Goal: Information Seeking & Learning: Check status

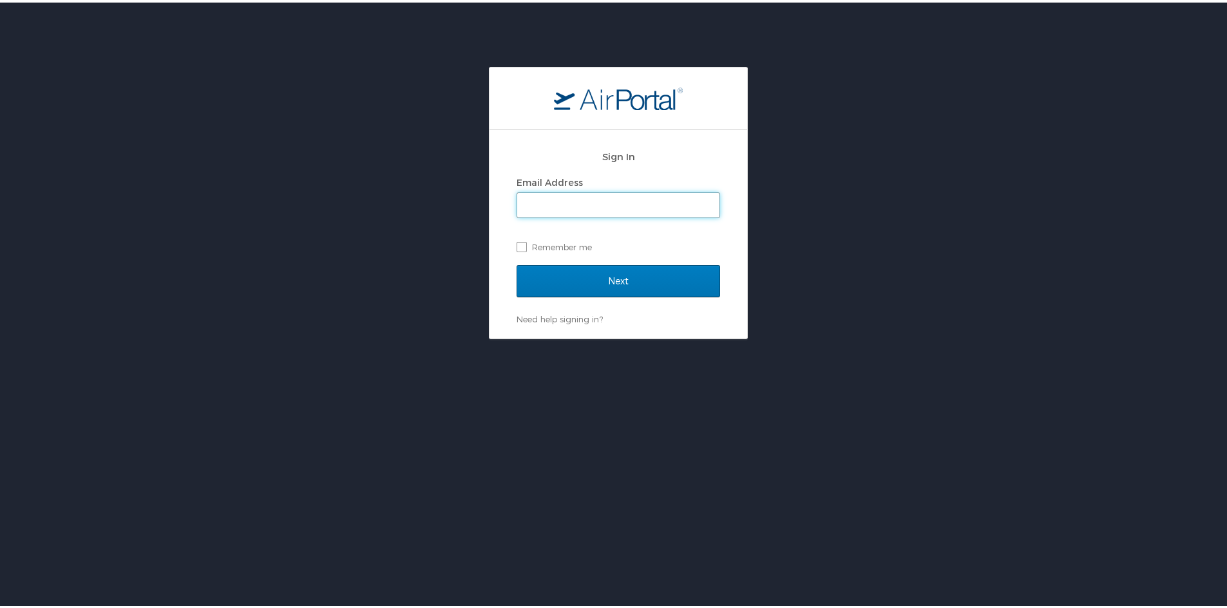
click at [589, 203] on input "Email Address" at bounding box center [618, 203] width 202 height 24
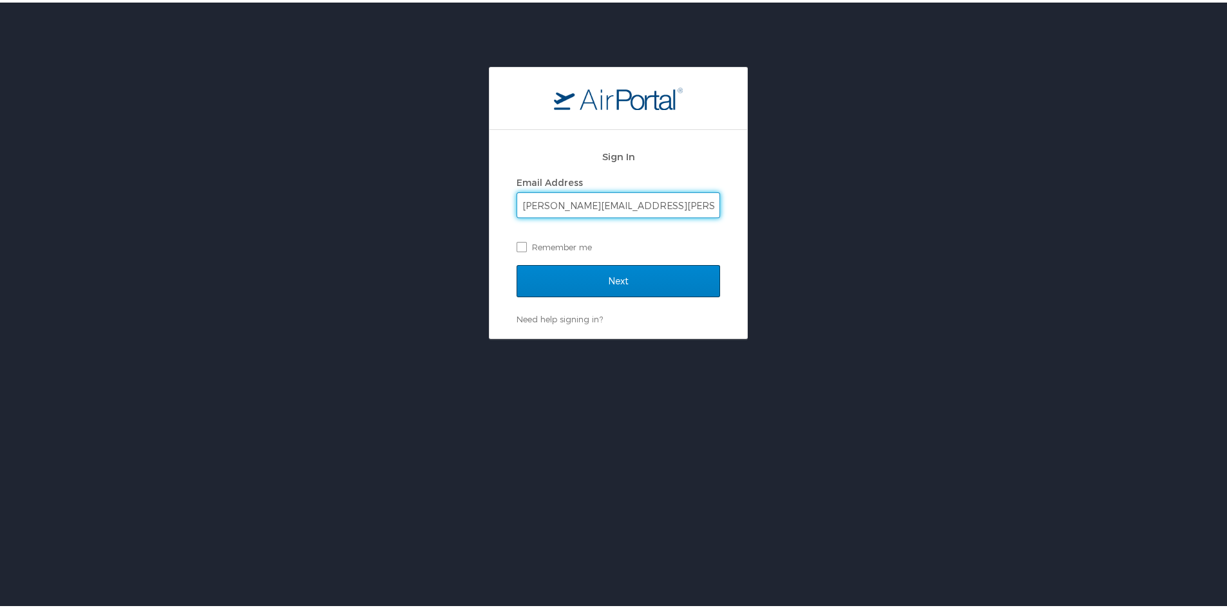
type input "amanda.peck@shipmonk.com"
click at [624, 285] on input "Next" at bounding box center [617, 279] width 203 height 32
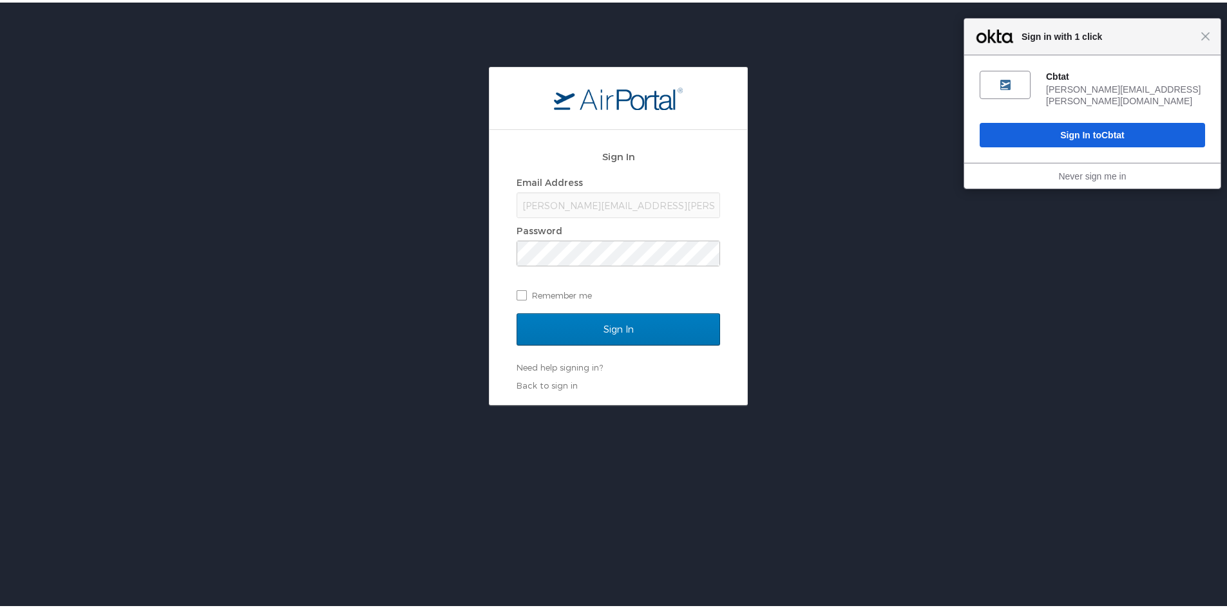
click at [1028, 111] on div "Cbtat amanda.peck@shipmonk.com Sign In to Cbtat" at bounding box center [1092, 107] width 256 height 108
click at [1028, 120] on button "Sign In to Cbtat" at bounding box center [1091, 132] width 225 height 24
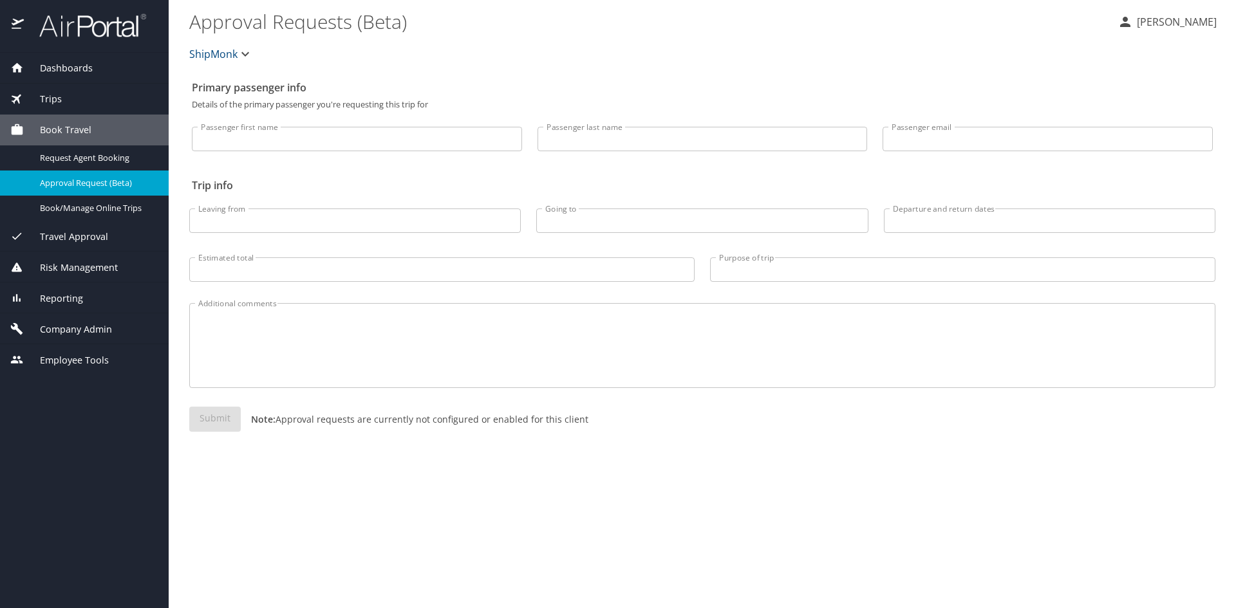
click at [52, 98] on span "Trips" at bounding box center [43, 99] width 38 height 14
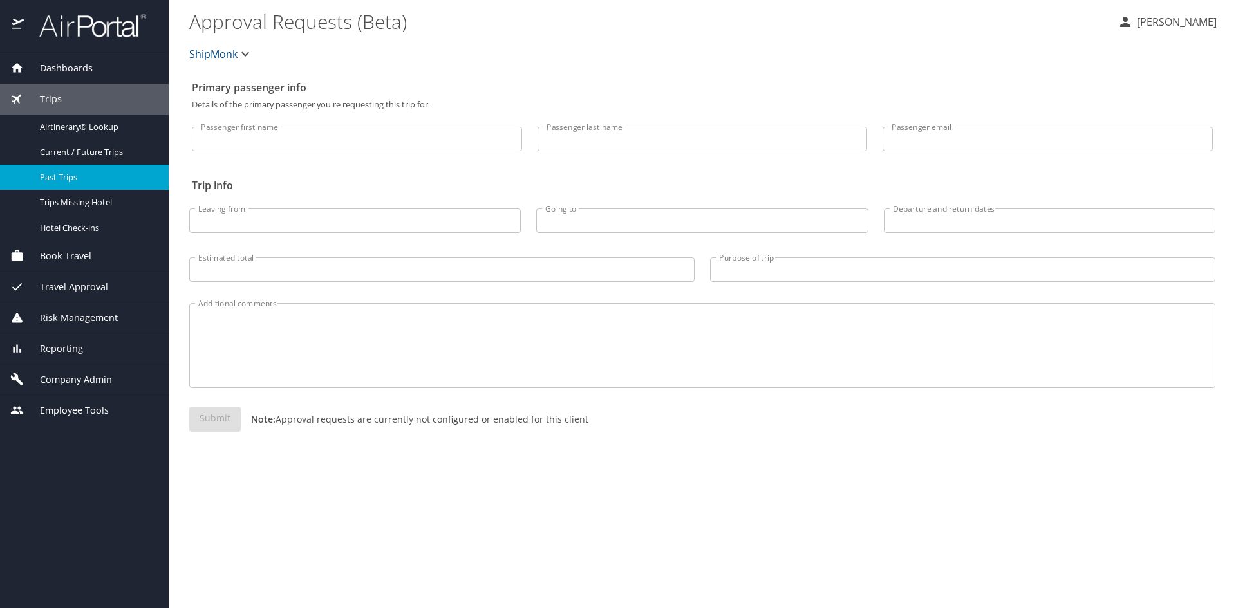
click at [72, 182] on span "Past Trips" at bounding box center [96, 177] width 113 height 12
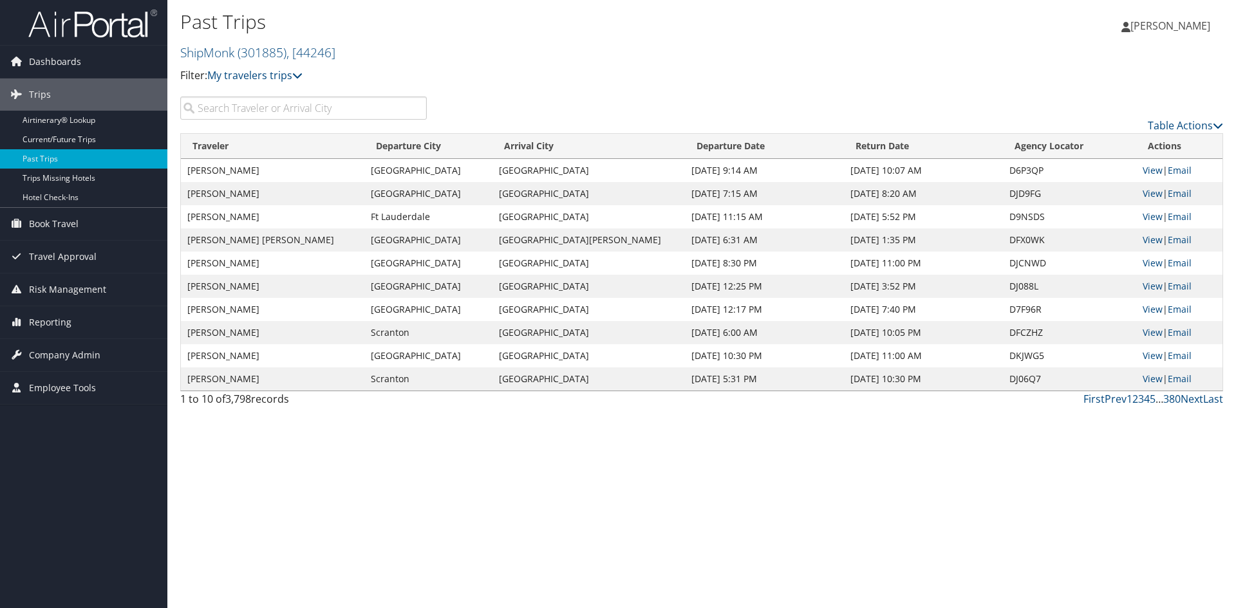
click at [272, 104] on input "search" at bounding box center [303, 108] width 247 height 23
paste input "Dubovick"
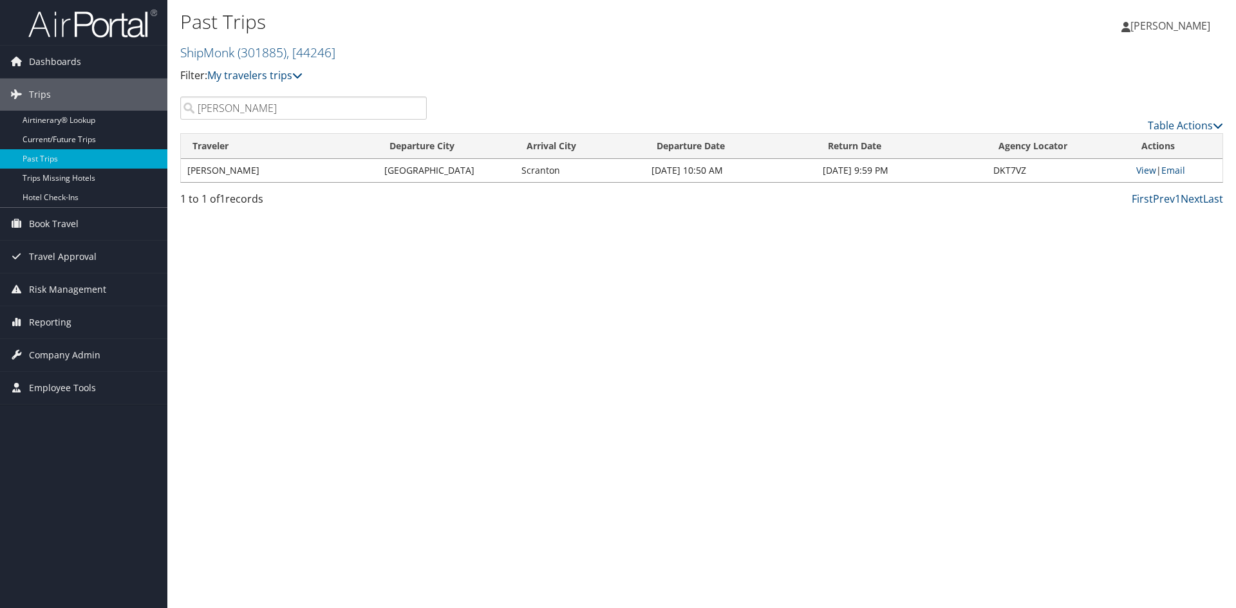
drag, startPoint x: 241, startPoint y: 112, endPoint x: 176, endPoint y: 112, distance: 65.7
click at [176, 112] on div "Dubovick" at bounding box center [304, 108] width 266 height 23
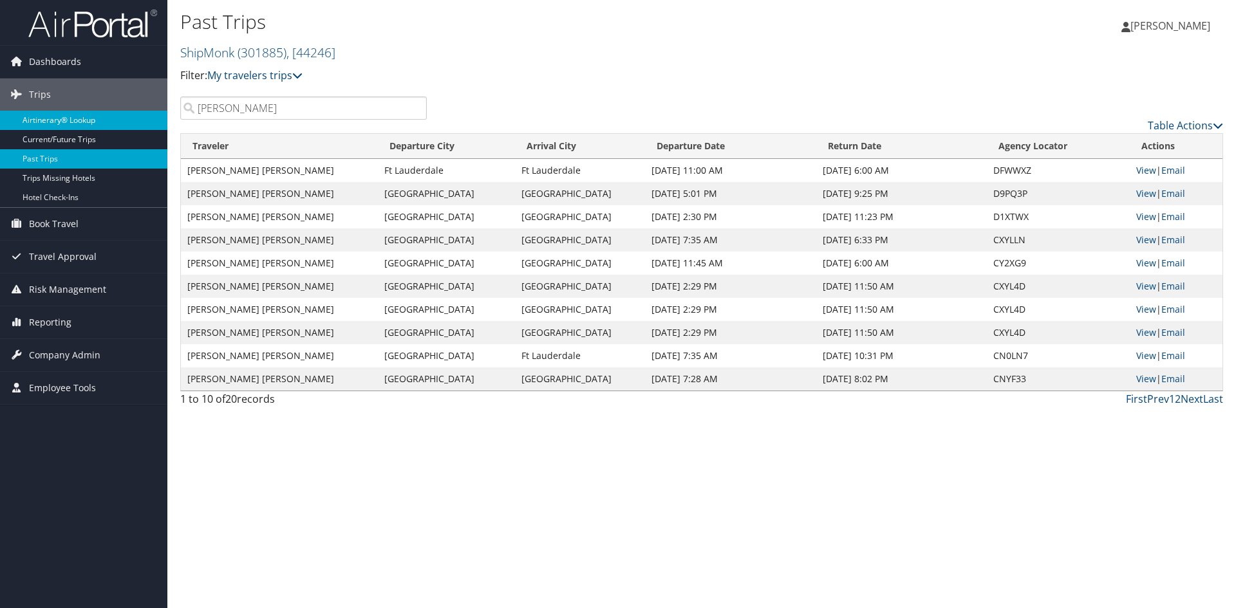
drag, startPoint x: 236, startPoint y: 113, endPoint x: 145, endPoint y: 111, distance: 90.8
click at [145, 111] on div "Dashboards AirPortal 360™ (Manager) My Travel Dashboard Trips Airtinerary® Look…" at bounding box center [618, 304] width 1236 height 608
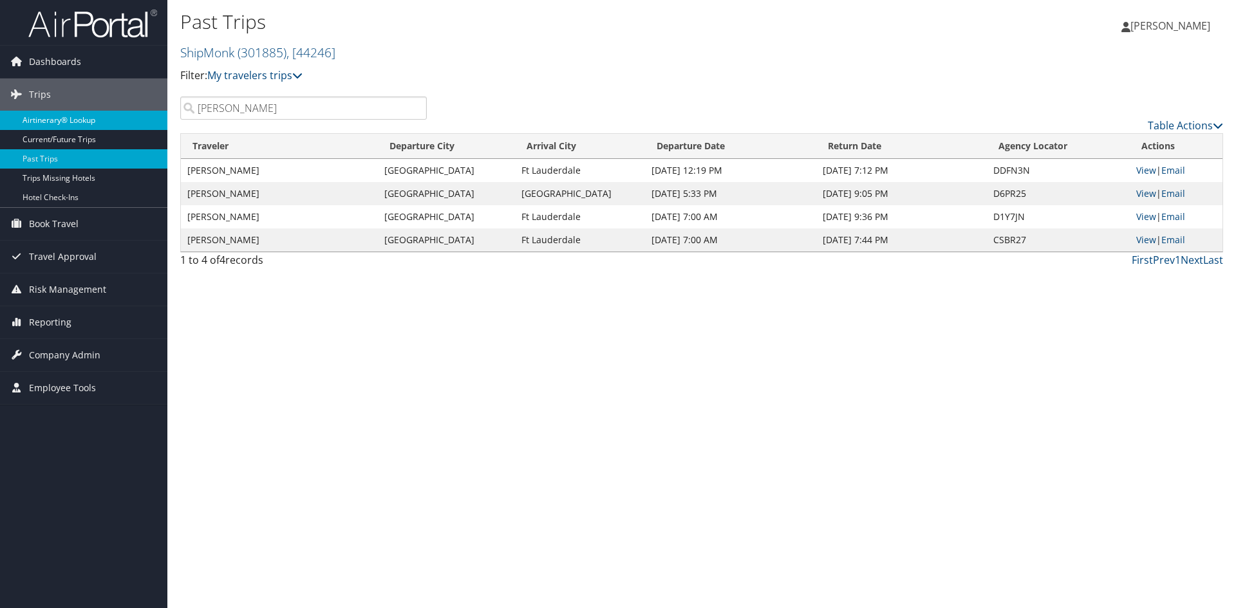
drag, startPoint x: 181, startPoint y: 114, endPoint x: 165, endPoint y: 115, distance: 15.5
click at [165, 115] on div "Dashboards AirPortal 360™ (Manager) My Travel Dashboard Trips Airtinerary® Look…" at bounding box center [618, 304] width 1236 height 608
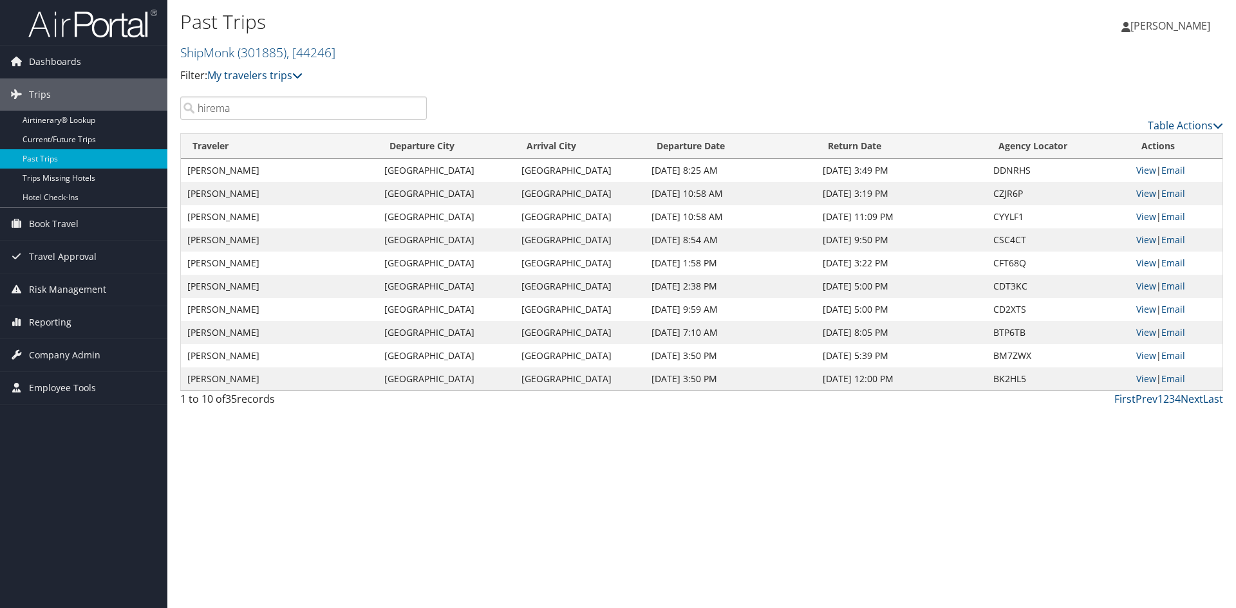
type input "hirema"
click at [730, 263] on td "Jun 4, 2025 1:58 PM" at bounding box center [730, 263] width 171 height 23
click at [701, 238] on td "Jul 14, 2025 8:54 AM" at bounding box center [730, 240] width 171 height 23
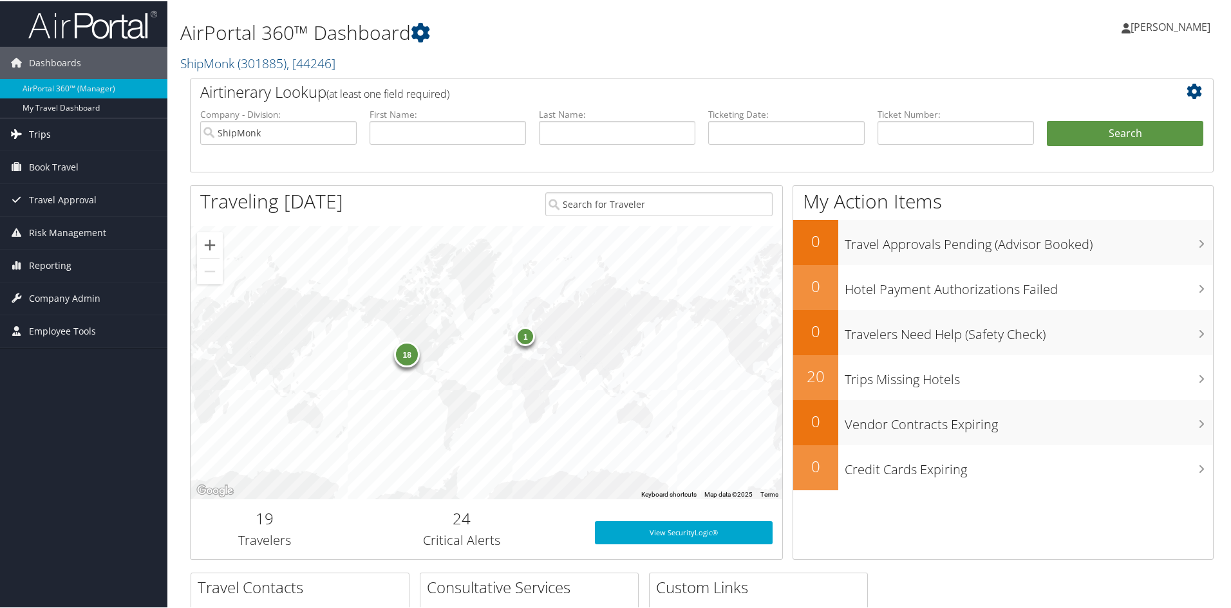
click at [50, 135] on link "Trips" at bounding box center [83, 133] width 167 height 32
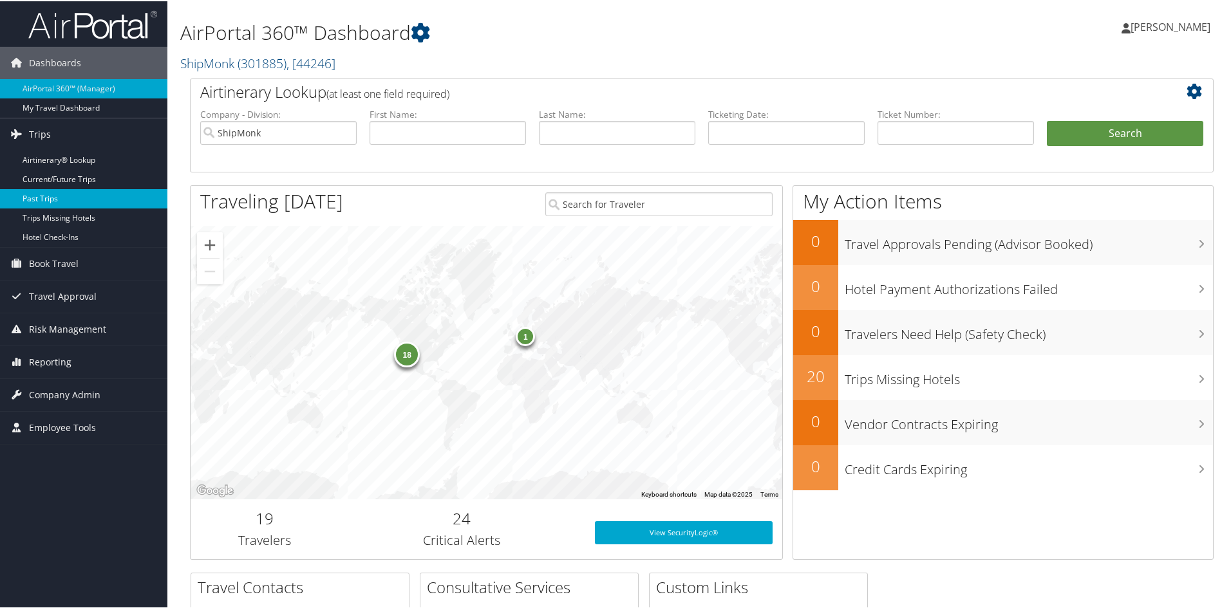
click at [47, 194] on link "Past Trips" at bounding box center [83, 197] width 167 height 19
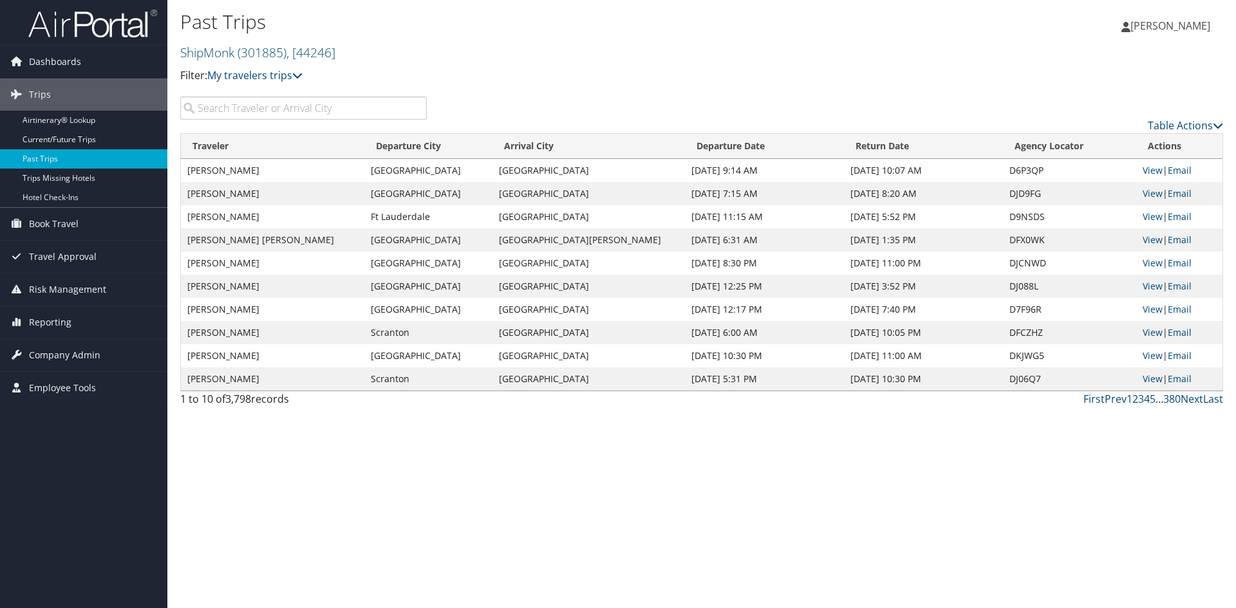
click at [303, 115] on input "search" at bounding box center [303, 108] width 247 height 23
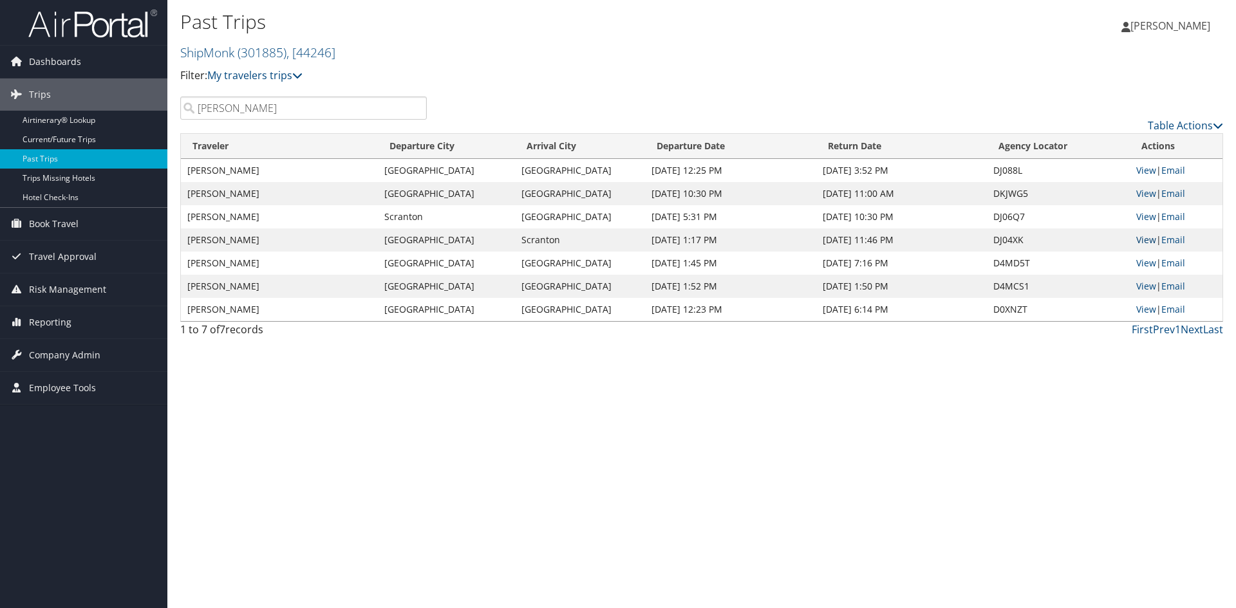
type input "[PERSON_NAME]"
click at [1152, 236] on link "View" at bounding box center [1147, 240] width 20 height 12
click at [1146, 171] on link "View" at bounding box center [1147, 170] width 20 height 12
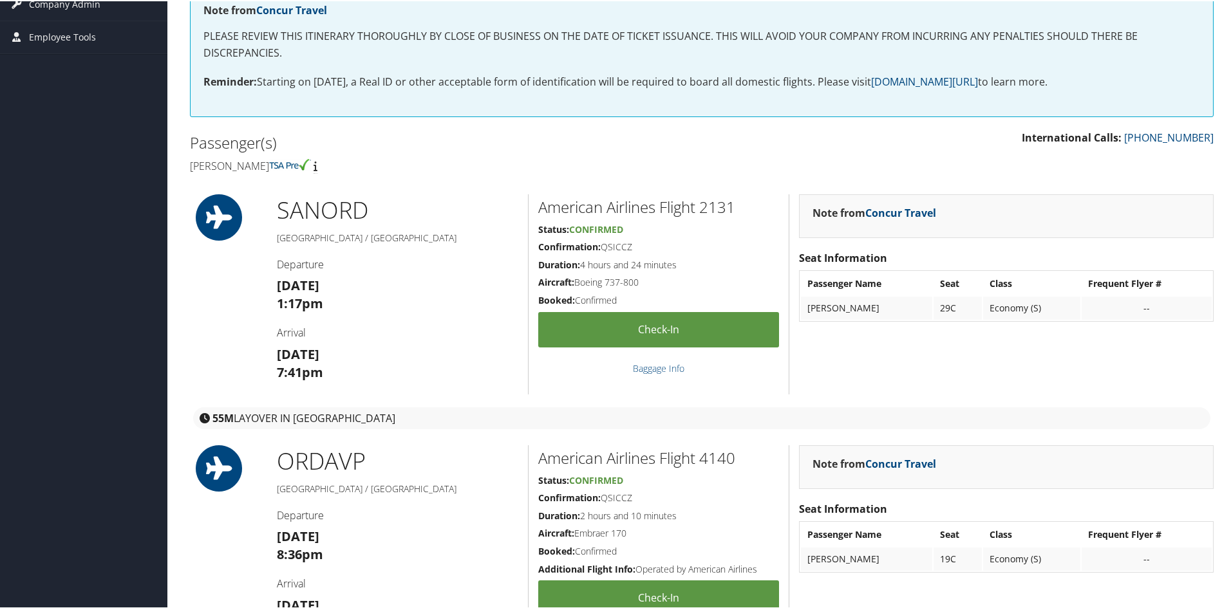
scroll to position [258, 0]
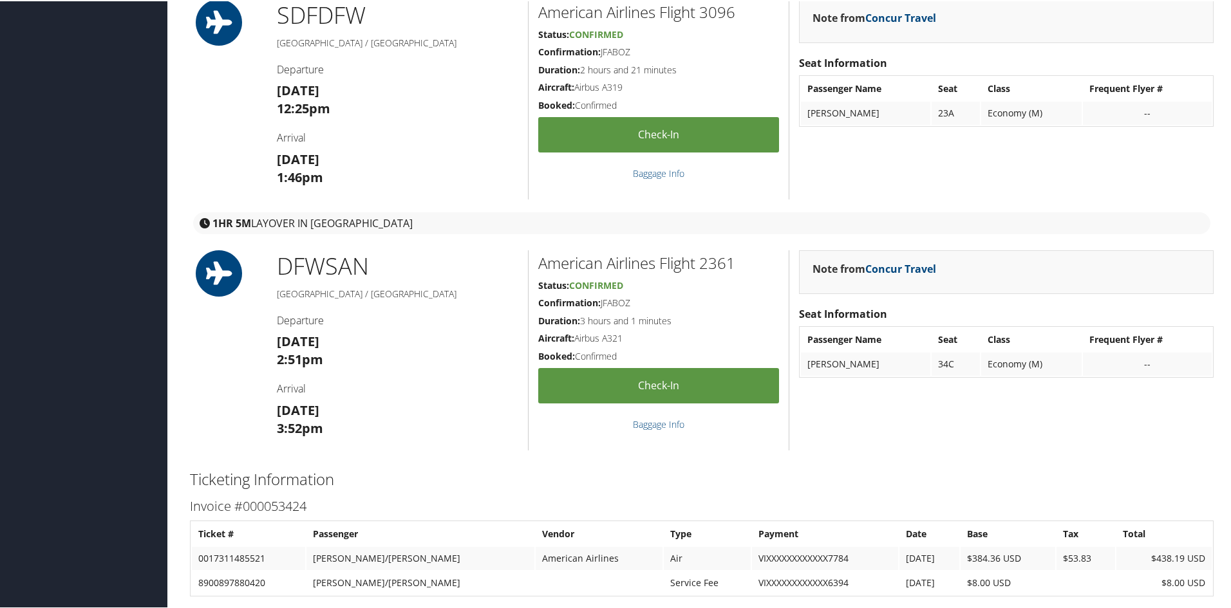
scroll to position [708, 0]
